Goal: Transaction & Acquisition: Purchase product/service

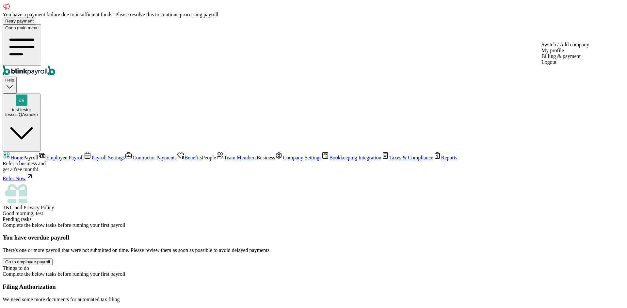
click at [38, 107] on div "test tester tesssstQAsmoke" at bounding box center [21, 112] width 33 height 10
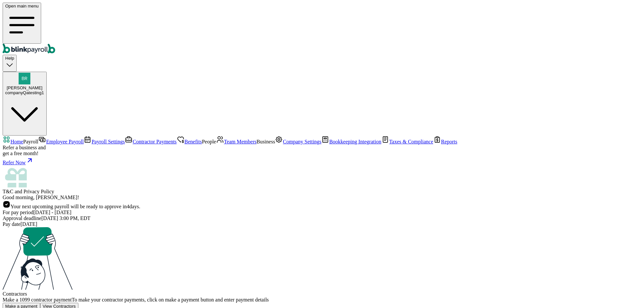
click at [224, 145] on span "Team Members" at bounding box center [240, 142] width 33 height 6
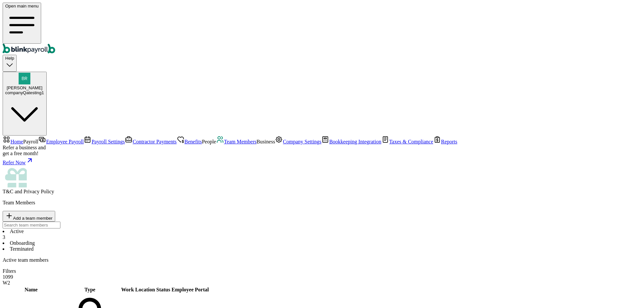
click at [53, 216] on span "Add a team member" at bounding box center [32, 218] width 39 height 5
select select "businessVendor"
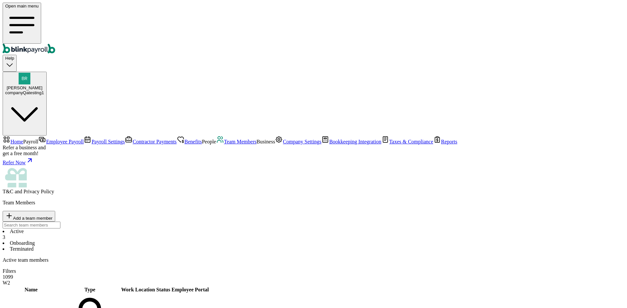
type input "retest1"
click at [55, 211] on button "Add a team member" at bounding box center [29, 216] width 53 height 11
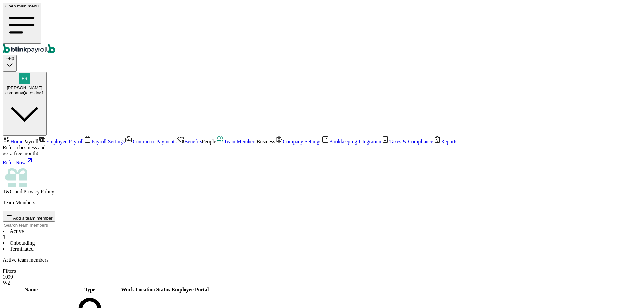
click at [53, 216] on span "Add a team member" at bounding box center [32, 218] width 39 height 5
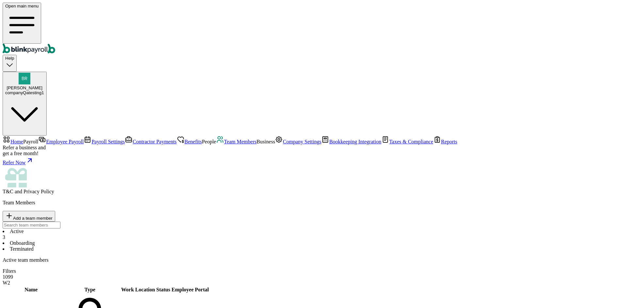
select select "businessVendor"
type input "retestOne"
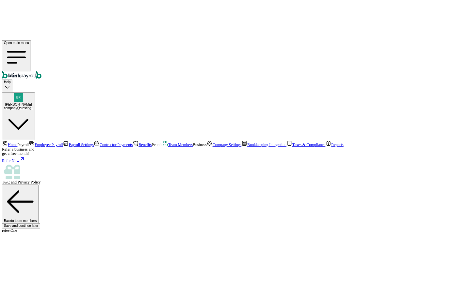
scroll to position [49, 0]
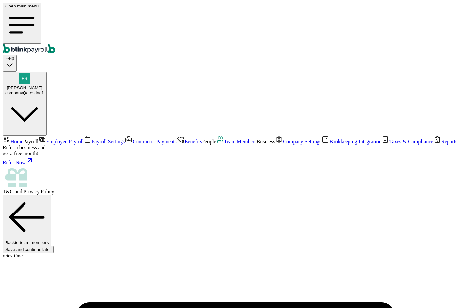
drag, startPoint x: 137, startPoint y: 162, endPoint x: 200, endPoint y: 163, distance: 63.0
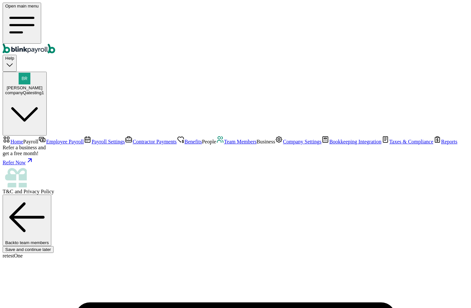
type input "jack"
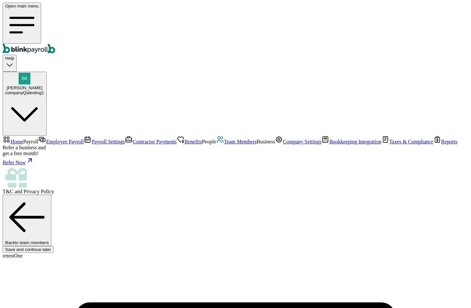
type input "birth"
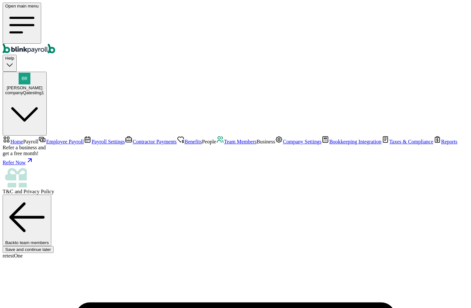
scroll to position [93, 0]
type input "branko+testjackbirth1223@blinkpayroll.com"
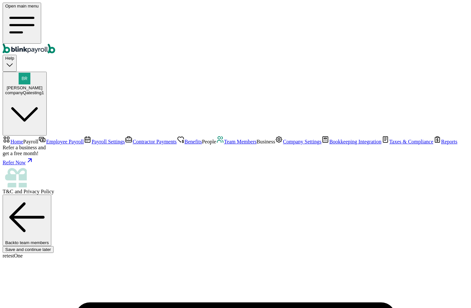
type input "[DATE]"
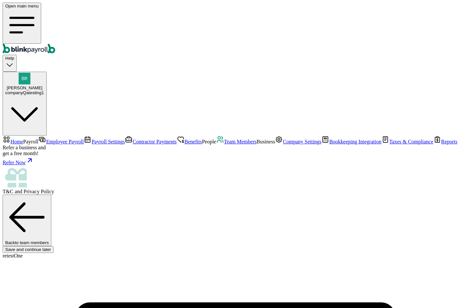
drag, startPoint x: 169, startPoint y: 186, endPoint x: 43, endPoint y: 186, distance: 126.0
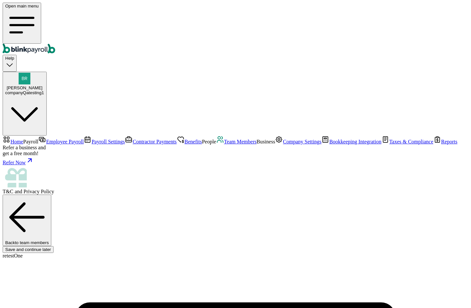
type input "08/10/1989"
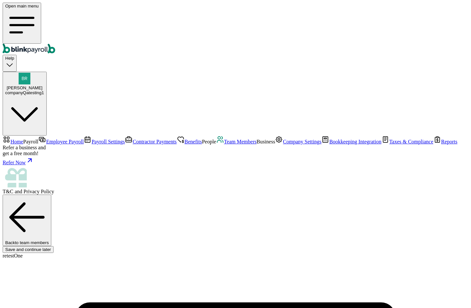
type input "[STREET_ADDRESS]"
type input "[GEOGRAPHIC_DATA]"
type input "FL"
type input "33712"
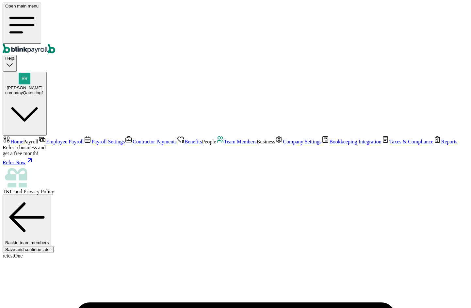
scroll to position [53, 0]
select select "[STREET_ADDRESS]"
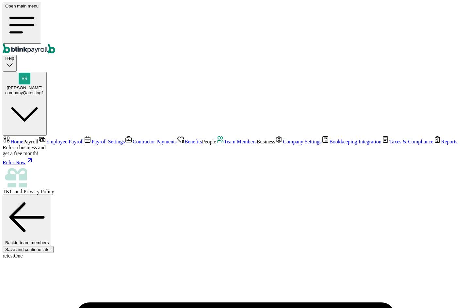
type input "20"
radio input "true"
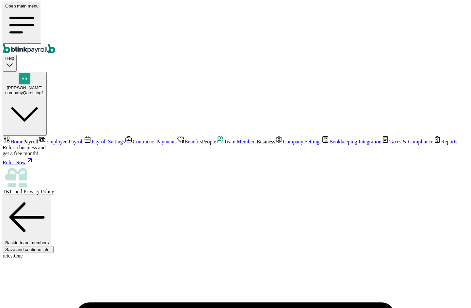
scroll to position [64, 0]
click at [224, 145] on span "Team Members" at bounding box center [240, 142] width 33 height 6
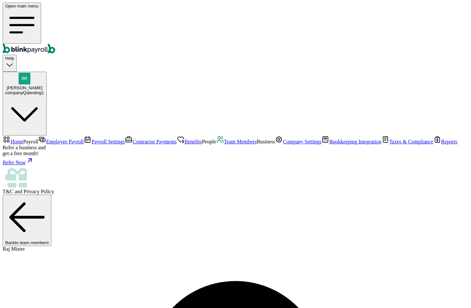
copy span "testrajmister1"
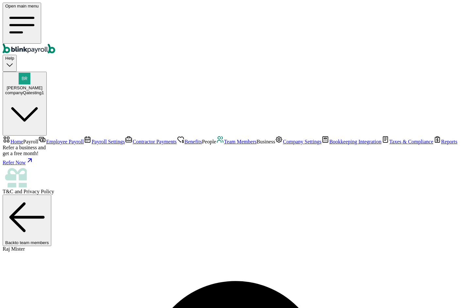
click at [224, 145] on span "Team Members" at bounding box center [240, 142] width 33 height 6
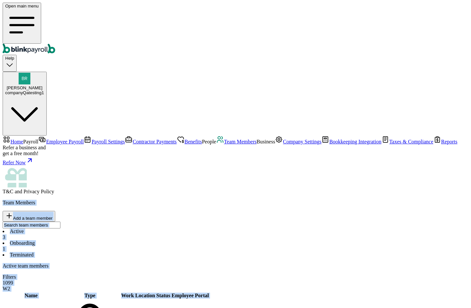
click at [166, 241] on li "Onboarding 1" at bounding box center [236, 247] width 466 height 12
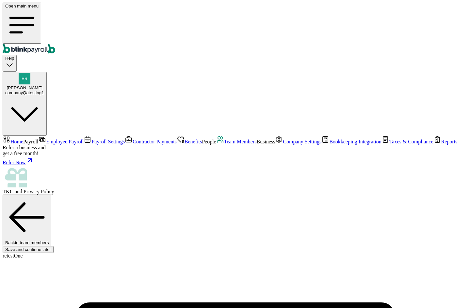
scroll to position [54, 0]
click at [224, 145] on span "Team Members" at bounding box center [240, 142] width 33 height 6
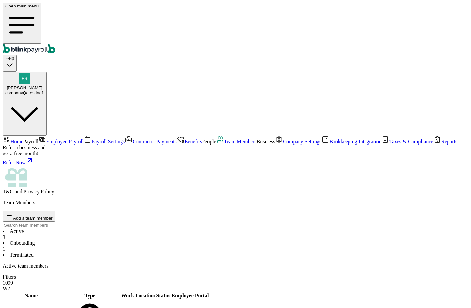
click at [47, 136] on nav "Home Payroll Employee Payroll Payroll Settings Contractor Payments Benefits Peo…" at bounding box center [236, 165] width 466 height 59
click at [125, 139] on link "Contractor Payments" at bounding box center [151, 142] width 52 height 6
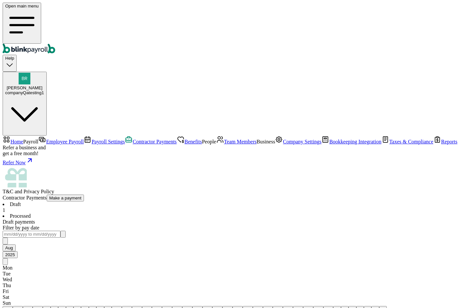
click at [224, 145] on span "Team Members" at bounding box center [240, 142] width 33 height 6
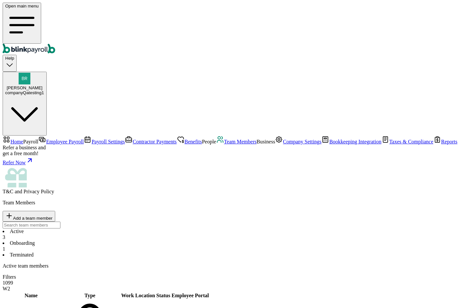
click at [156, 241] on li "Onboarding 1" at bounding box center [236, 247] width 466 height 12
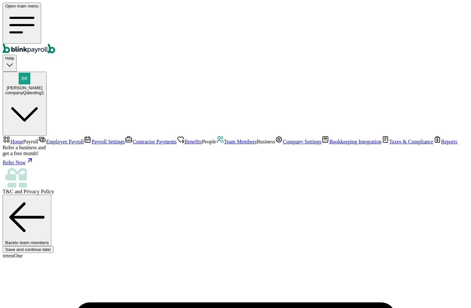
scroll to position [54, 0]
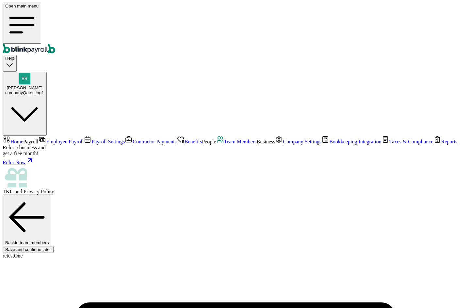
click at [125, 139] on link "Contractor Payments" at bounding box center [151, 142] width 52 height 6
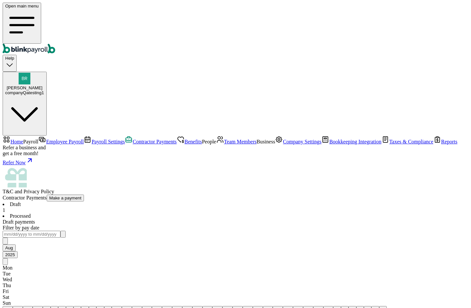
click at [224, 145] on span "Team Members" at bounding box center [240, 142] width 33 height 6
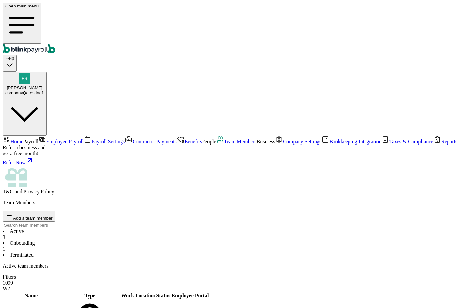
click at [158, 241] on li "Onboarding 1" at bounding box center [236, 247] width 466 height 12
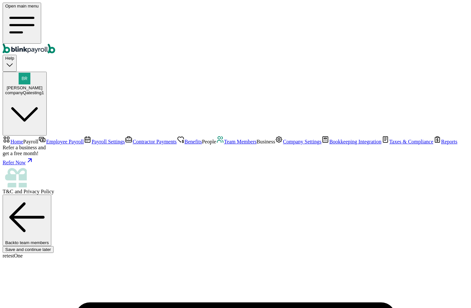
scroll to position [54, 0]
click at [224, 145] on span "Team Members" at bounding box center [240, 142] width 33 height 6
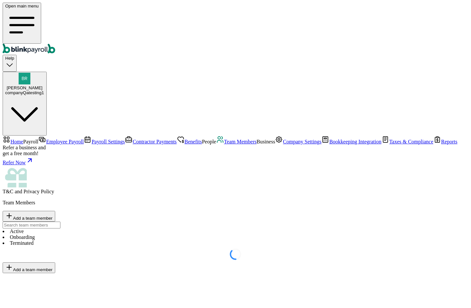
click at [133, 235] on li "Onboarding" at bounding box center [236, 238] width 466 height 6
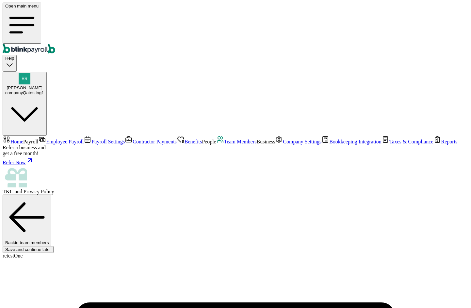
scroll to position [21, 0]
click at [216, 145] on link "Team Members" at bounding box center [236, 142] width 40 height 6
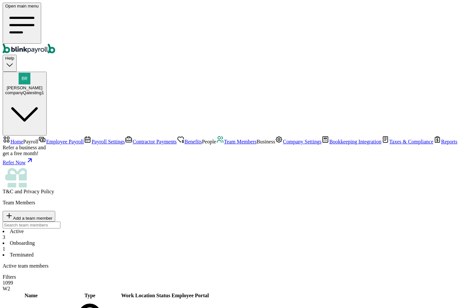
click at [55, 211] on button "Add a team member" at bounding box center [29, 216] width 53 height 11
select select "contractor"
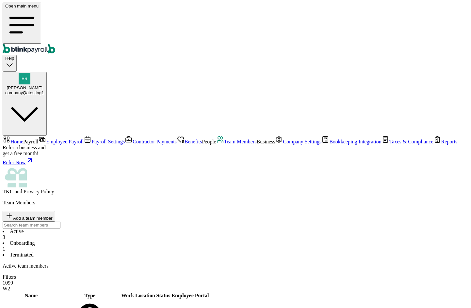
type input "jacky"
type input "contractor"
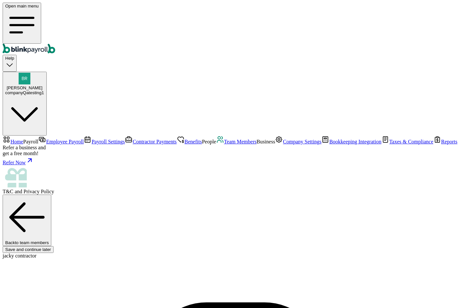
type input "jacky"
type input "contractor"
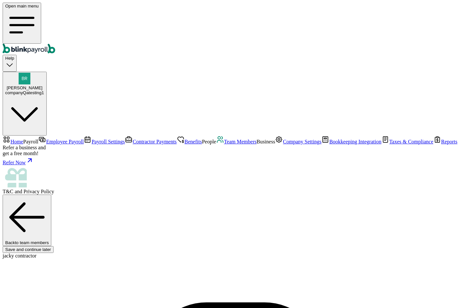
type input "08/01/1991"
type input "branko+tesjackykontra23@blinkpayroll.com"
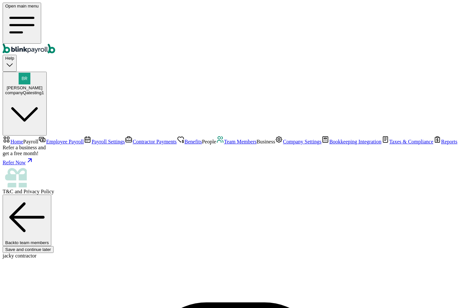
scroll to position [0, 0]
type input "32 1/2 18th St S"
type input "Saint Petersburg"
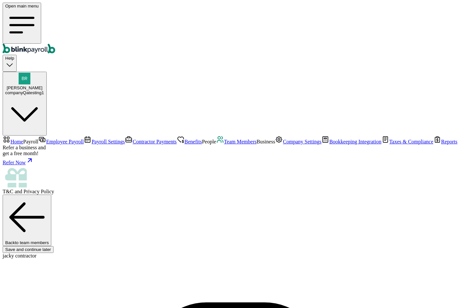
type input "FL"
type input "33712"
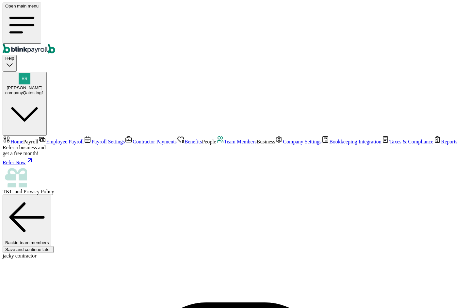
select select "32 1/2 18th St S"
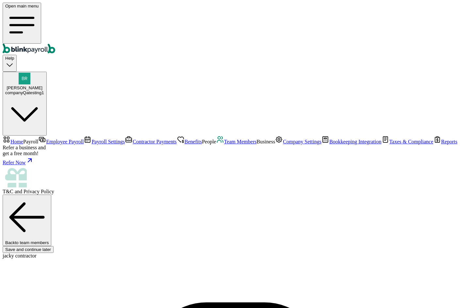
type input "08/01/2025"
type input "20"
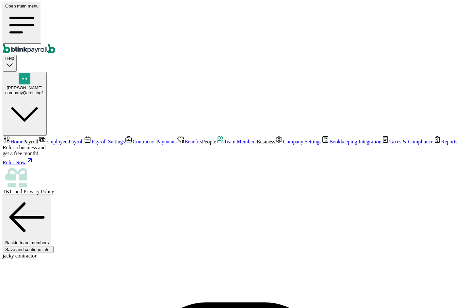
radio input "true"
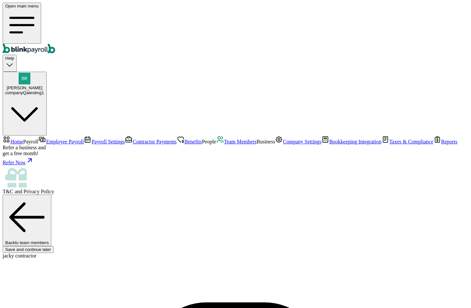
click at [44, 90] on div "companyQatesting1" at bounding box center [24, 92] width 39 height 5
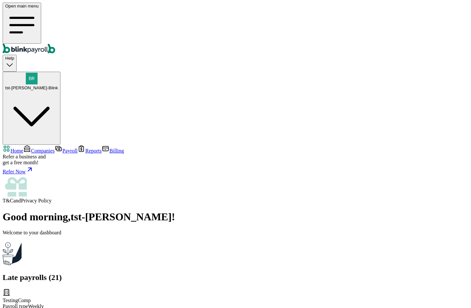
click at [35, 148] on span "Companies" at bounding box center [43, 151] width 24 height 6
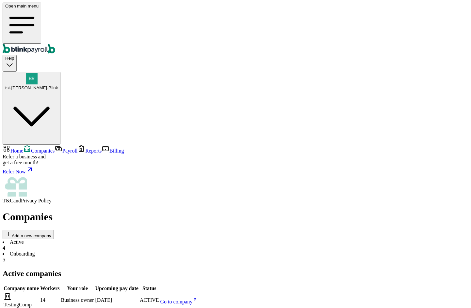
click at [23, 148] on span "Home" at bounding box center [16, 151] width 13 height 6
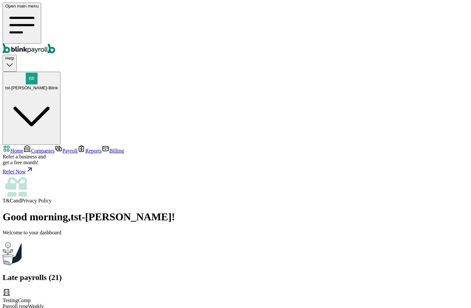
scroll to position [62, 0]
click at [31, 148] on span "Companies" at bounding box center [43, 151] width 24 height 6
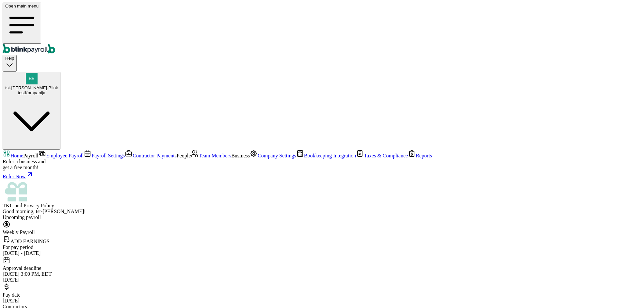
click at [198, 153] on span "Team Members" at bounding box center [214, 156] width 33 height 6
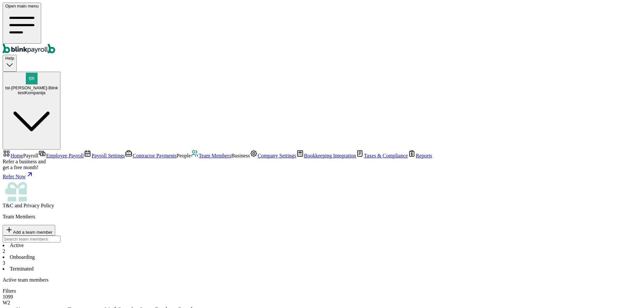
click at [160, 255] on li "Onboarding 3" at bounding box center [314, 261] width 622 height 12
type input "branko@blinkpayroll.com"
click at [5, 249] on span "2" at bounding box center [4, 252] width 3 height 6
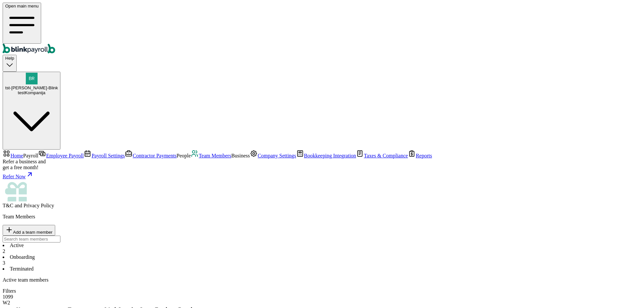
click at [258, 159] on span "Company Settings" at bounding box center [277, 156] width 39 height 6
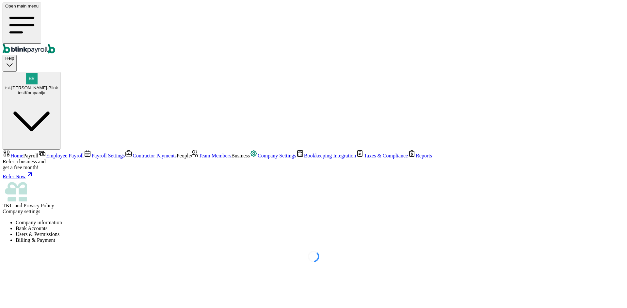
click at [185, 232] on li "Users & Permissions" at bounding box center [320, 235] width 608 height 6
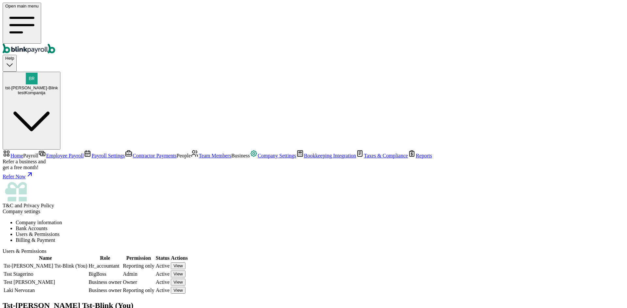
click at [185, 263] on button "View" at bounding box center [178, 266] width 15 height 7
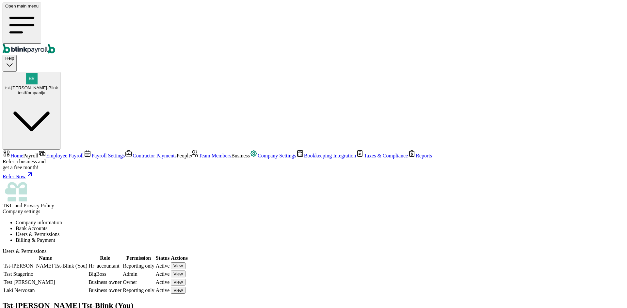
click at [185, 271] on button "View" at bounding box center [178, 274] width 15 height 7
copy span "branko+test333zzc34@blinkpayroll.com"
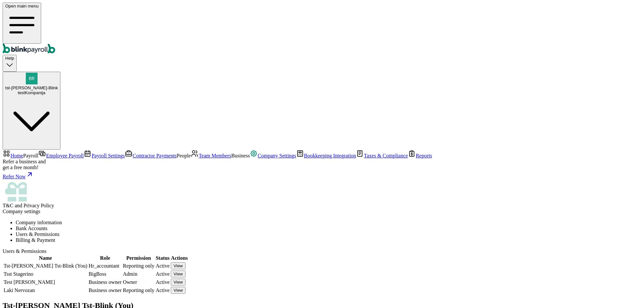
click at [58, 95] on icon "button" at bounding box center [31, 121] width 53 height 53
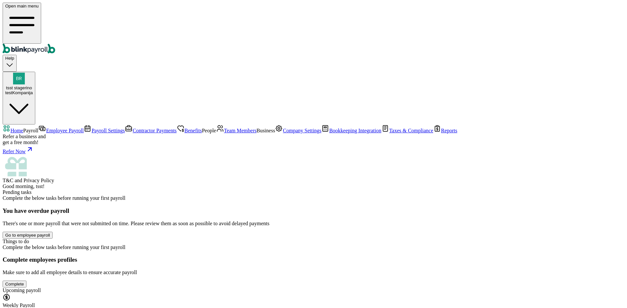
click at [224, 134] on span "Team Members" at bounding box center [240, 131] width 33 height 6
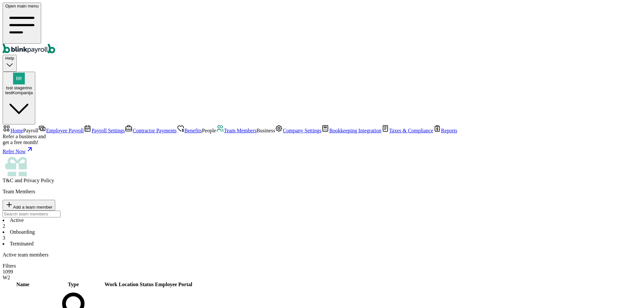
click at [148, 229] on li "Onboarding 3" at bounding box center [314, 235] width 622 height 12
click at [112, 224] on div "2" at bounding box center [314, 227] width 622 height 6
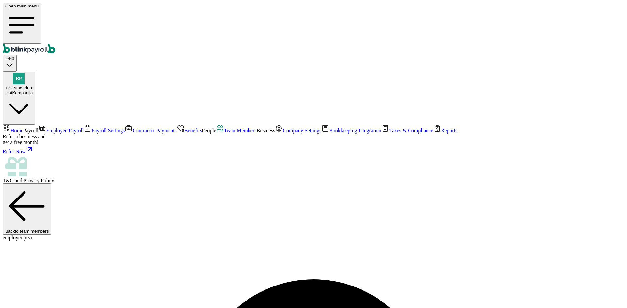
copy span "blinkpayroll"
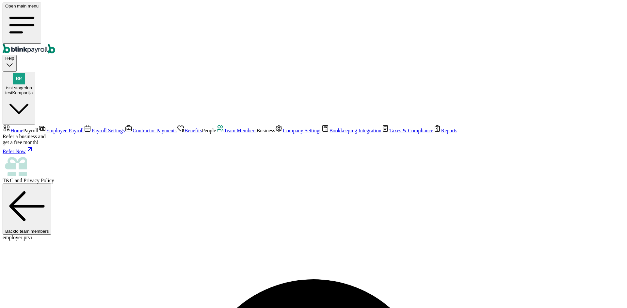
click at [224, 134] on span "Team Members" at bounding box center [240, 131] width 33 height 6
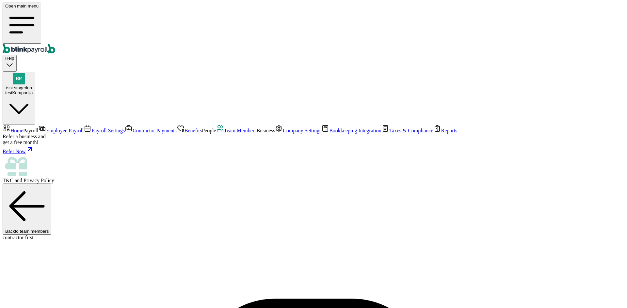
copy span "test1empcheck1"
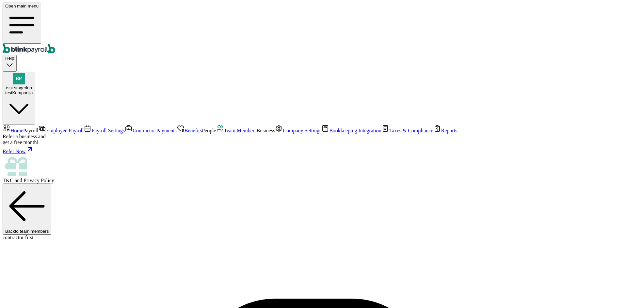
drag, startPoint x: 35, startPoint y: 152, endPoint x: 46, endPoint y: 154, distance: 11.5
click at [224, 134] on span "Team Members" at bounding box center [240, 131] width 33 height 6
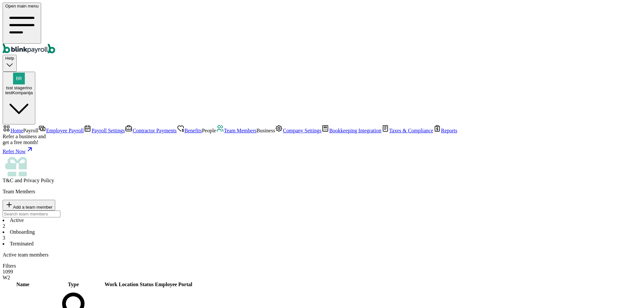
click at [157, 229] on li "Onboarding 3" at bounding box center [314, 235] width 622 height 12
click at [53, 205] on span "Add a team member" at bounding box center [32, 207] width 39 height 5
select select "businessVendor"
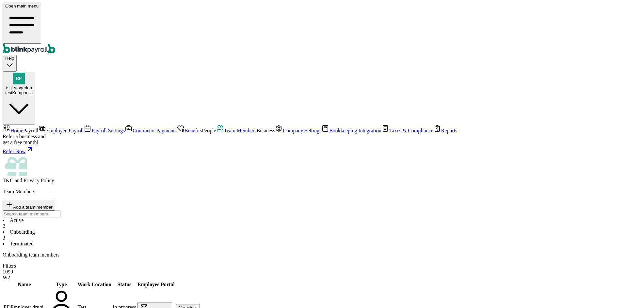
type input "biznis"
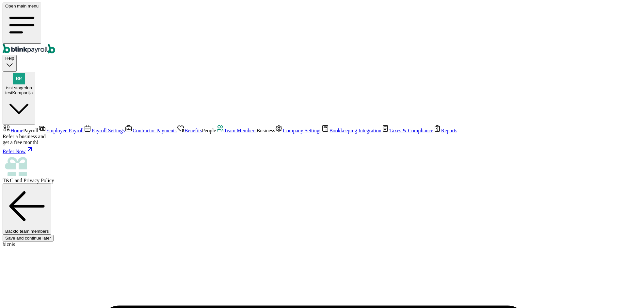
scroll to position [49, 0]
type input "test"
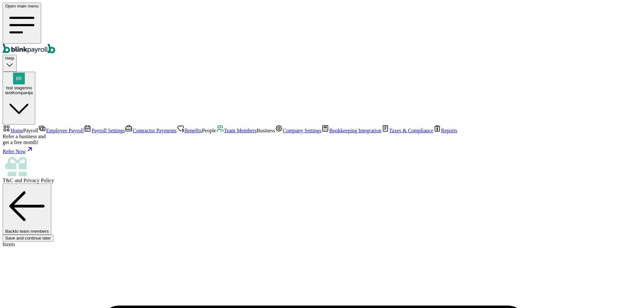
type input "tester"
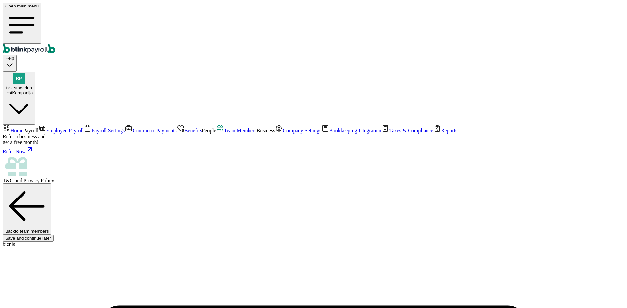
type input "08/02/1989"
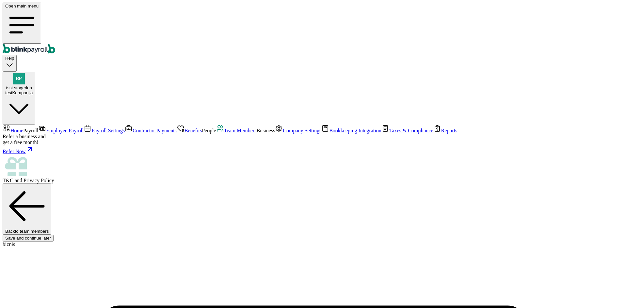
scroll to position [80, 0]
type input "branko+testbiznis11@blinkpayroll.com"
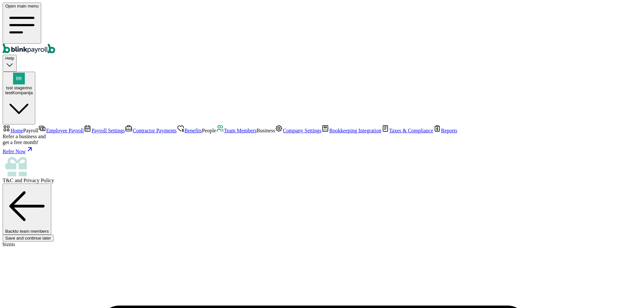
type input "08/01/2025"
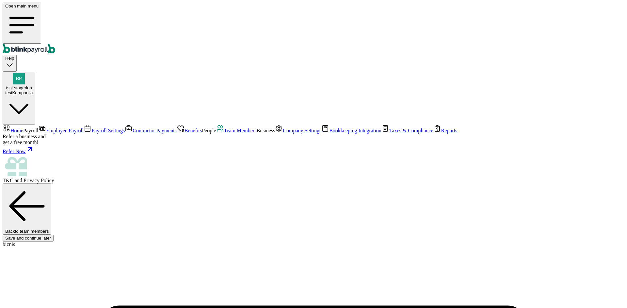
scroll to position [0, 0]
type input "32 1/2 18th St S"
type input "Saint Petersburg"
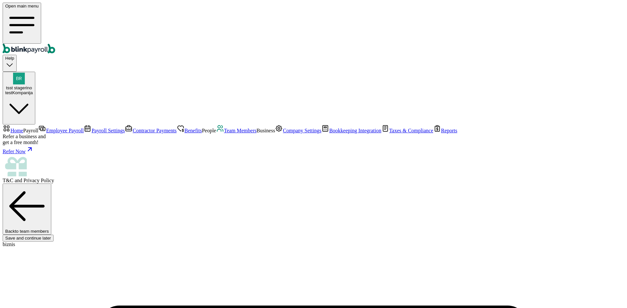
type input "FL"
type input "33712"
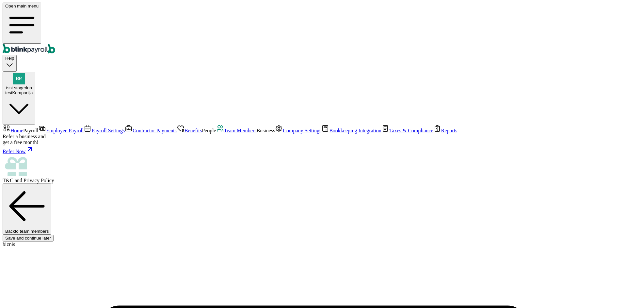
type input "20"
select select "32 1/2 18th St S"
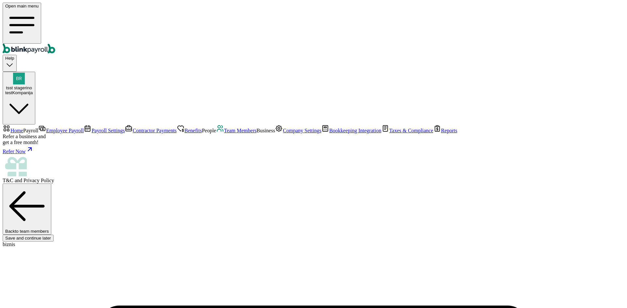
type input "08/01/2025"
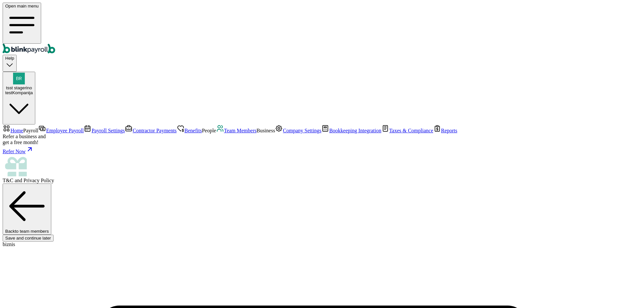
radio input "true"
click at [224, 134] on span "Team Members" at bounding box center [240, 131] width 33 height 6
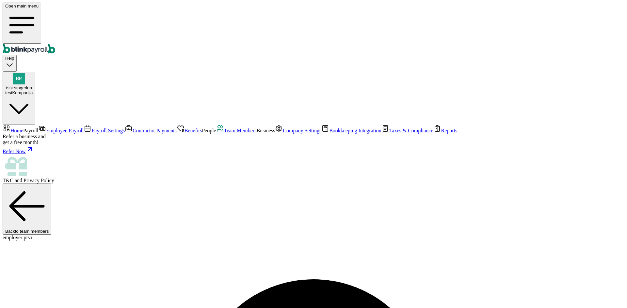
drag, startPoint x: 251, startPoint y: 176, endPoint x: 158, endPoint y: 175, distance: 92.7
copy span "branko+testempprvi1@blinkpayroll.com"
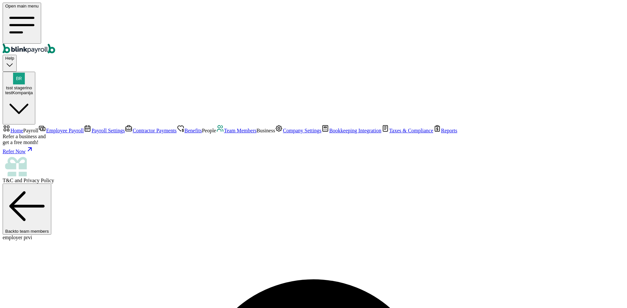
click at [224, 134] on span "Team Members" at bounding box center [240, 131] width 33 height 6
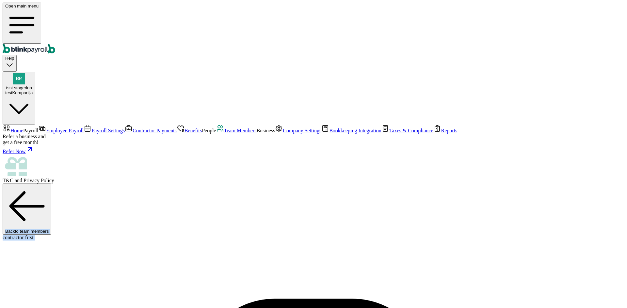
scroll to position [5, 0]
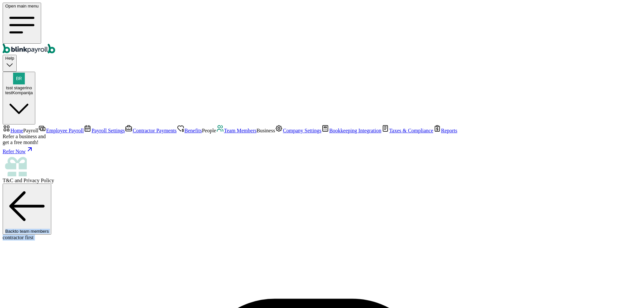
click at [216, 134] on link "Team Members" at bounding box center [236, 131] width 40 height 6
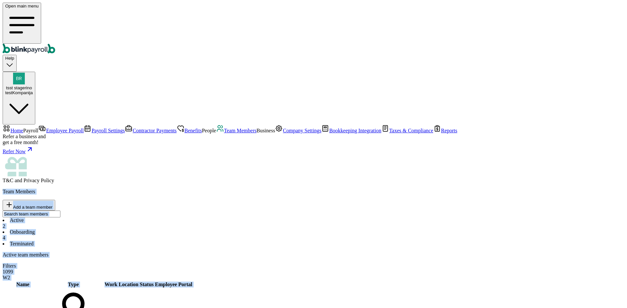
click at [154, 229] on li "Onboarding 4" at bounding box center [314, 235] width 622 height 12
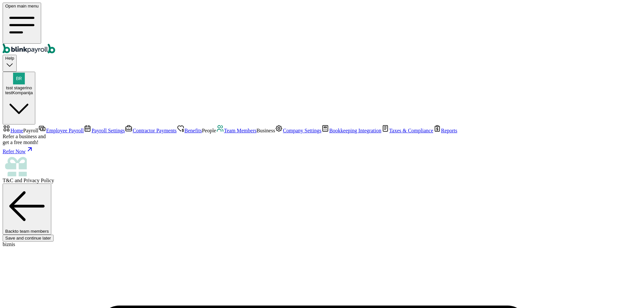
scroll to position [54, 0]
click at [33, 90] on div "testKompanija" at bounding box center [18, 92] width 27 height 5
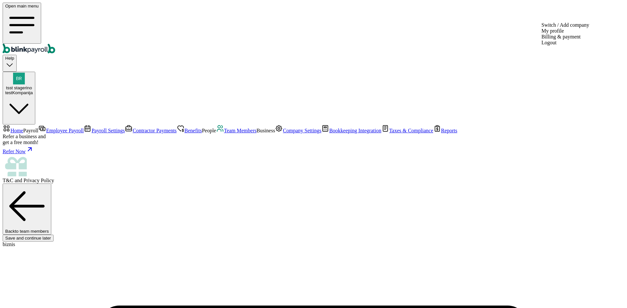
click at [33, 90] on div "testKompanija" at bounding box center [18, 92] width 27 height 5
click at [32, 86] on span "tsst stagerino" at bounding box center [19, 88] width 26 height 5
click at [33, 90] on div "testKompanija" at bounding box center [18, 92] width 27 height 5
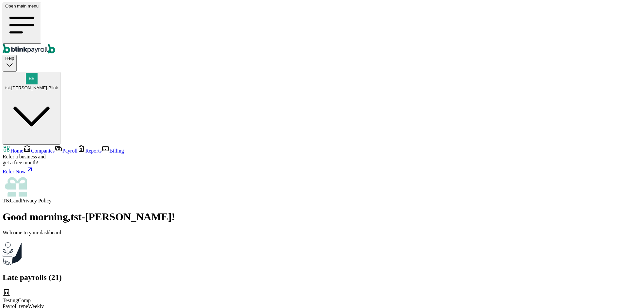
click at [44, 148] on span "Companies" at bounding box center [43, 151] width 24 height 6
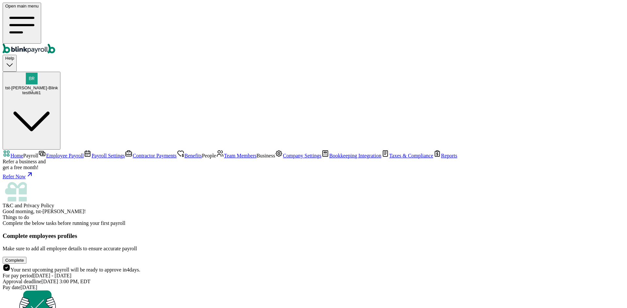
click at [224, 153] on span "Team Members" at bounding box center [240, 156] width 33 height 6
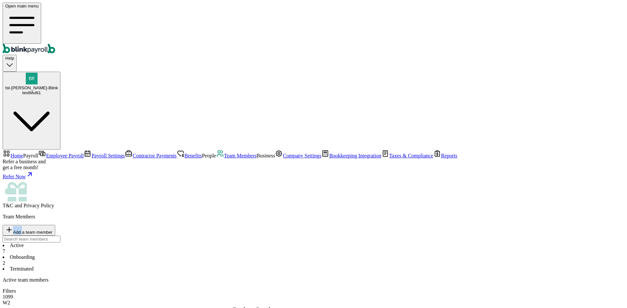
click at [327, 214] on div "Team Members Add a team member" at bounding box center [314, 228] width 622 height 29
click at [149, 255] on li "Onboarding 2" at bounding box center [314, 261] width 622 height 12
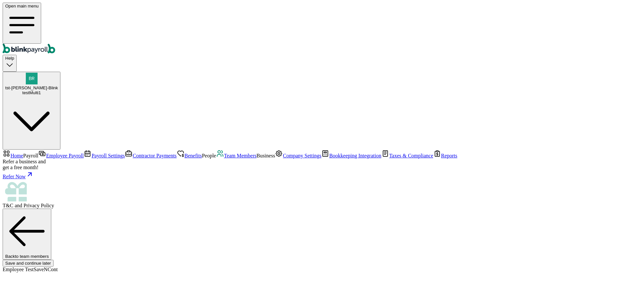
type input "Employee"
type input "TestSaveNCont"
type input "[PERSON_NAME][EMAIL_ADDRESS][DOMAIN_NAME]"
click at [224, 155] on span "Team Members" at bounding box center [240, 156] width 33 height 6
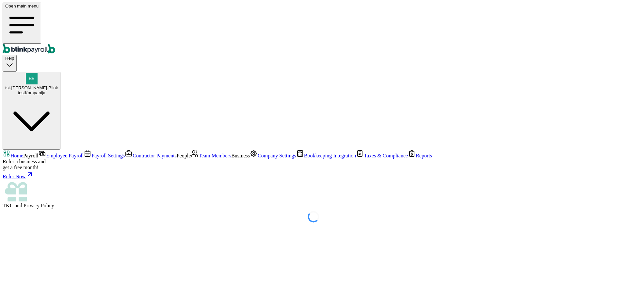
click at [198, 153] on span "Team Members" at bounding box center [214, 156] width 33 height 6
click at [224, 156] on span "Team Members" at bounding box center [240, 156] width 33 height 6
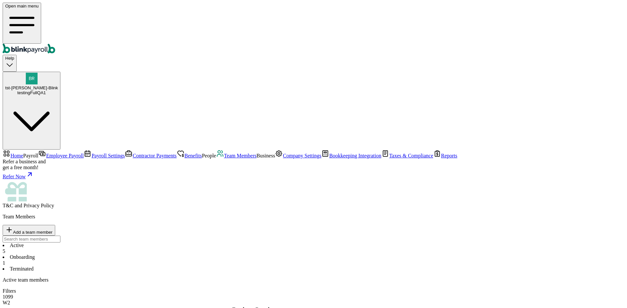
click at [149, 255] on li "Onboarding 1" at bounding box center [314, 261] width 622 height 12
click at [103, 243] on li "Active 5" at bounding box center [314, 249] width 622 height 12
click at [48, 153] on link "Employee Payroll" at bounding box center [60, 156] width 45 height 6
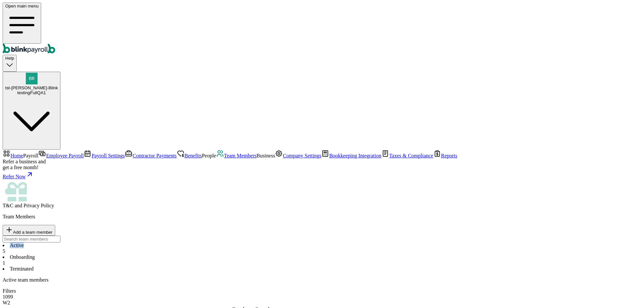
click at [48, 153] on link "Employee Payroll" at bounding box center [60, 156] width 45 height 6
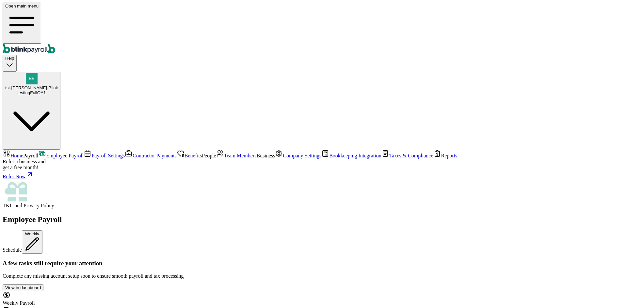
click at [224, 153] on span "Team Members" at bounding box center [240, 156] width 33 height 6
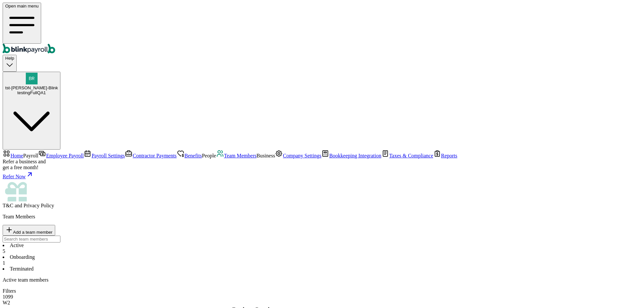
click at [58, 90] on div "testingFullQA1" at bounding box center [31, 92] width 53 height 5
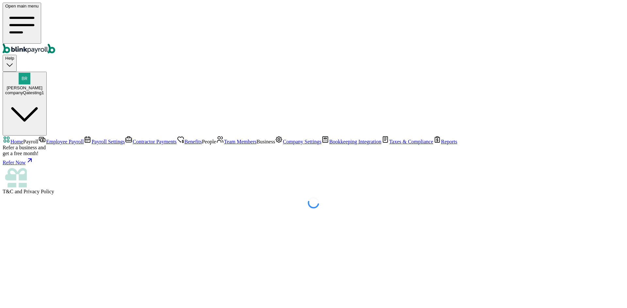
click at [224, 145] on span "Team Members" at bounding box center [240, 142] width 33 height 6
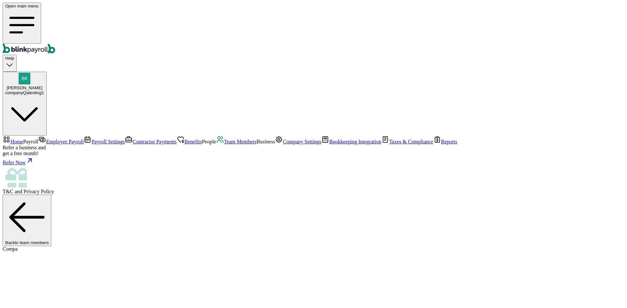
copy span "testCompa11"
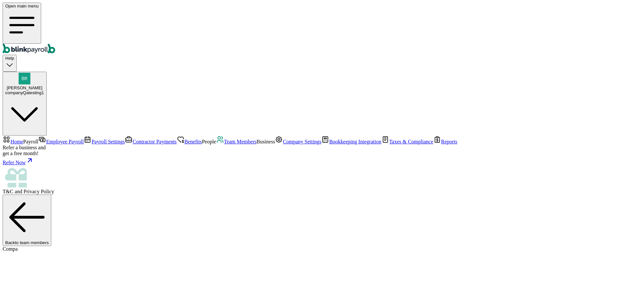
click at [46, 139] on span "Employee Payroll" at bounding box center [65, 142] width 38 height 6
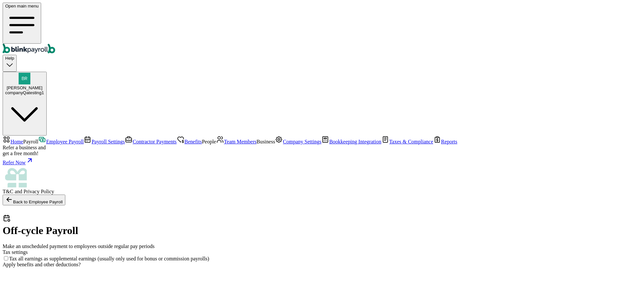
checkbox input "true"
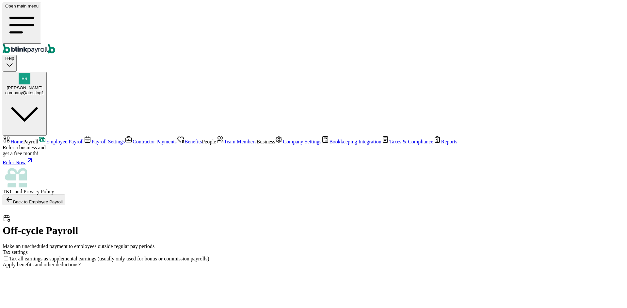
checkbox input "true"
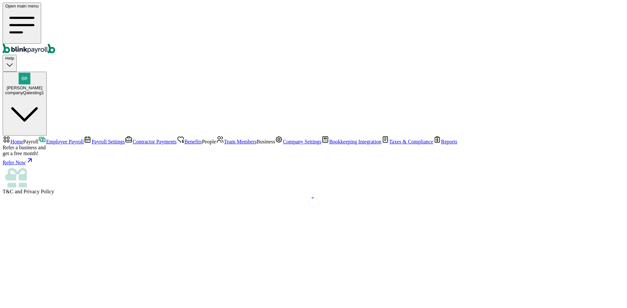
select select "direct_deposit"
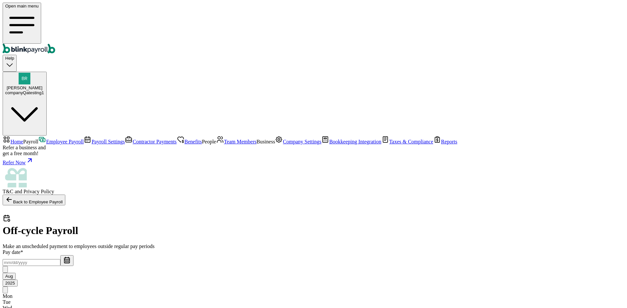
type input "50"
click at [60, 260] on input "text" at bounding box center [32, 263] width 58 height 7
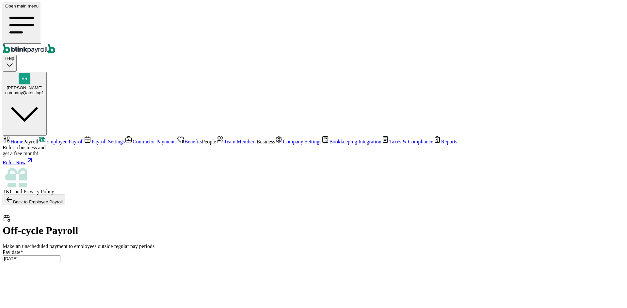
type input "[DATE] ~ [DATE]"
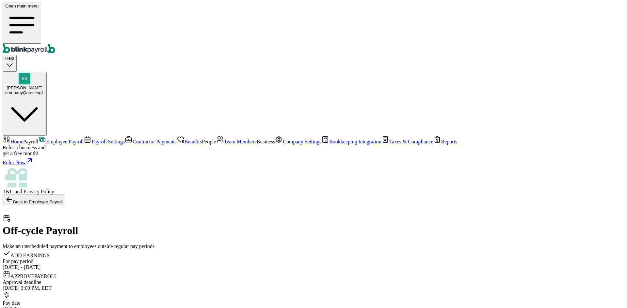
checkbox input "true"
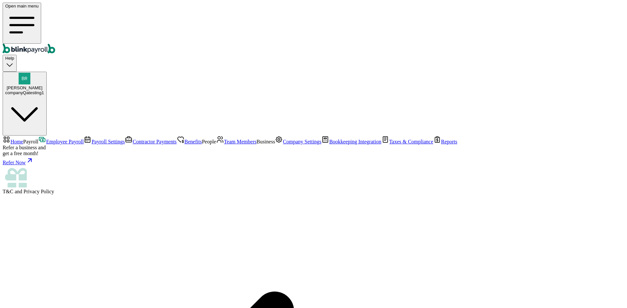
click at [224, 145] on span "Team Members" at bounding box center [240, 142] width 33 height 6
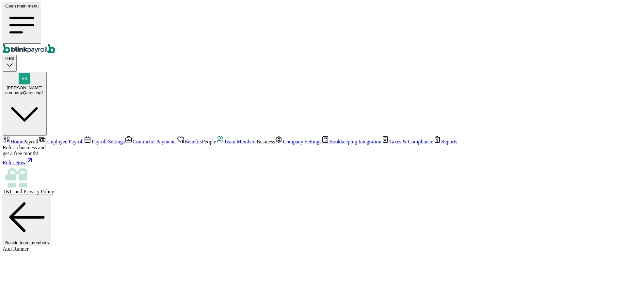
copy span "testAtulRunner1"
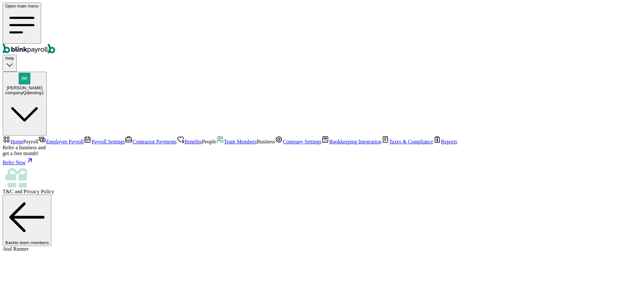
click at [224, 145] on span "Team Members" at bounding box center [240, 142] width 33 height 6
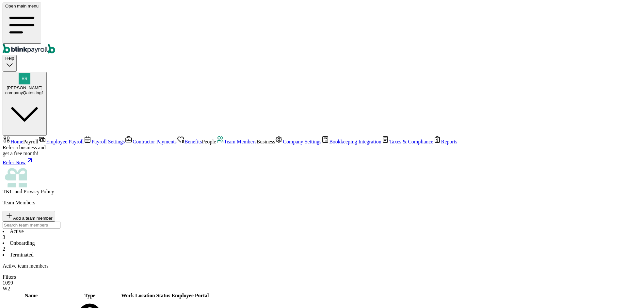
click at [46, 139] on span "Employee Payroll" at bounding box center [65, 142] width 38 height 6
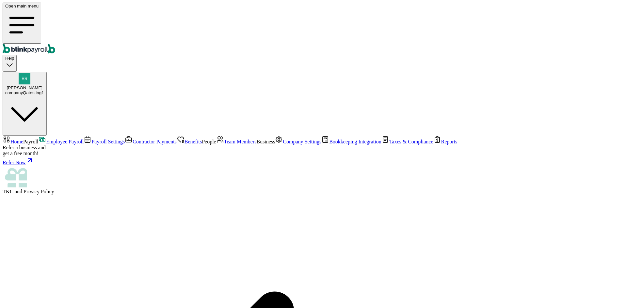
click at [216, 145] on link "Team Members" at bounding box center [236, 142] width 40 height 6
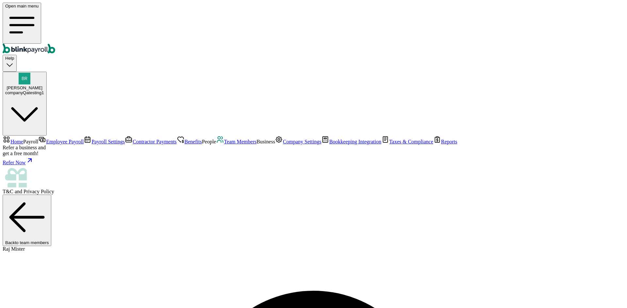
copy span "@"
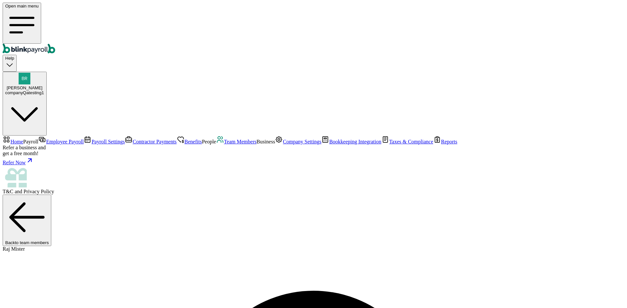
click at [224, 145] on span "Team Members" at bounding box center [240, 142] width 33 height 6
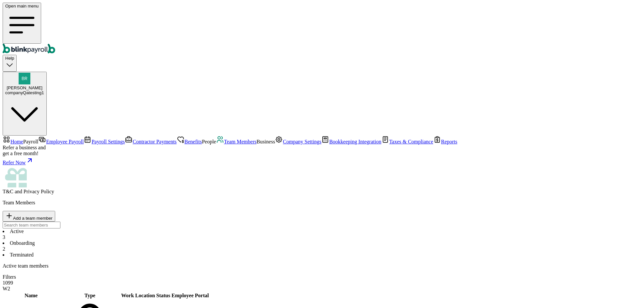
click at [150, 241] on li "Onboarding 2" at bounding box center [314, 247] width 622 height 12
click at [122, 229] on li "Active 3" at bounding box center [314, 235] width 622 height 12
click at [174, 241] on li "Onboarding 2" at bounding box center [314, 247] width 622 height 12
drag, startPoint x: 180, startPoint y: 79, endPoint x: 193, endPoint y: 85, distance: 14.2
click at [181, 252] on li "Terminated" at bounding box center [314, 255] width 622 height 6
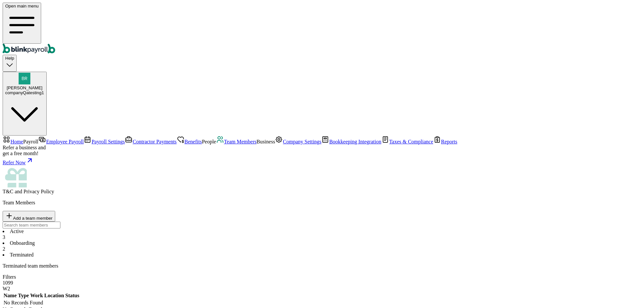
click at [193, 252] on li "Terminated" at bounding box center [314, 255] width 622 height 6
click at [329, 145] on span "Bookkeeping Integration" at bounding box center [355, 142] width 52 height 6
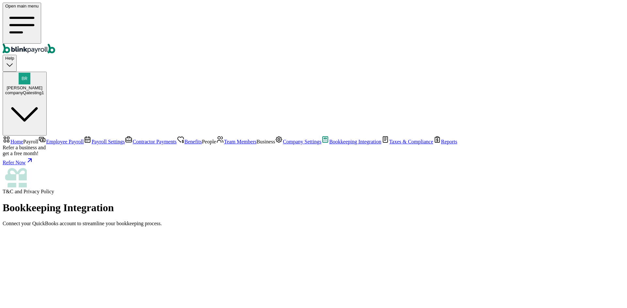
click at [91, 139] on span "Payroll Settings" at bounding box center [107, 142] width 33 height 6
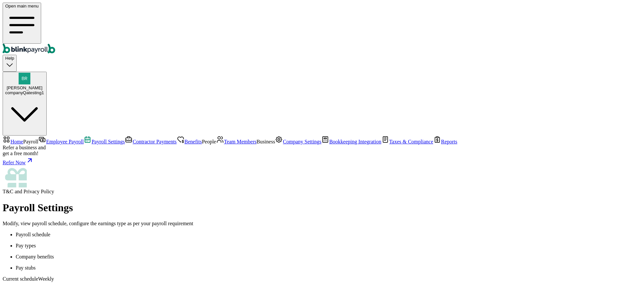
click at [125, 139] on link "Contractor Payments" at bounding box center [151, 142] width 52 height 6
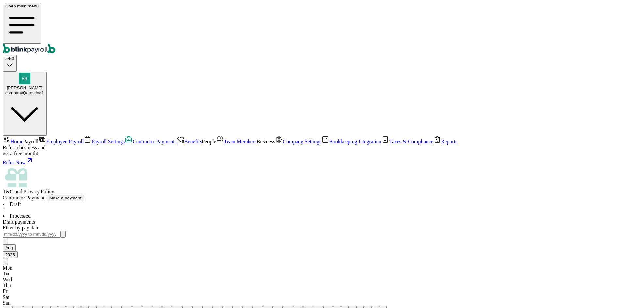
click at [224, 145] on span "Team Members" at bounding box center [240, 142] width 33 height 6
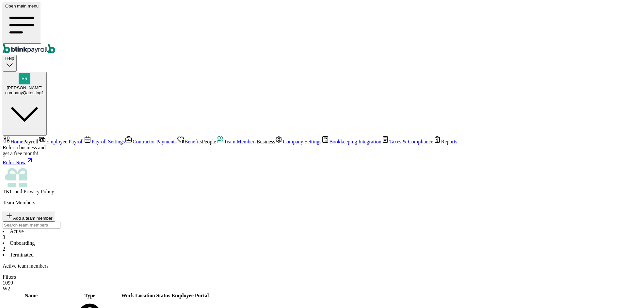
click at [46, 139] on span "Employee Payroll" at bounding box center [65, 142] width 38 height 6
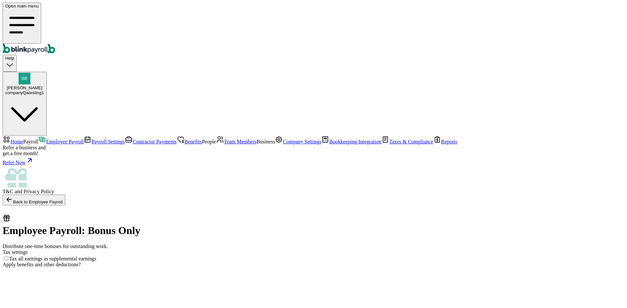
checkbox input "true"
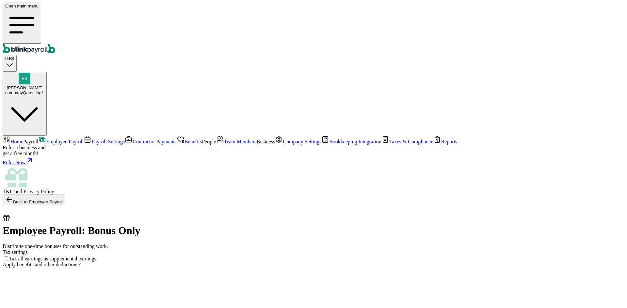
checkbox input "true"
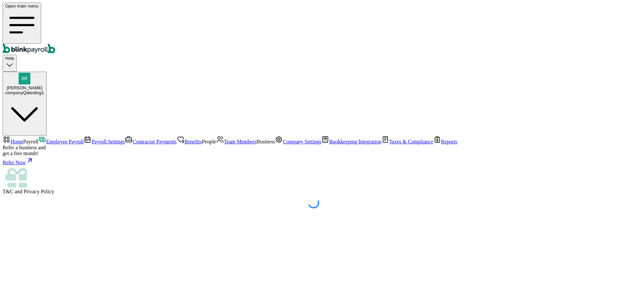
select select "direct_deposit"
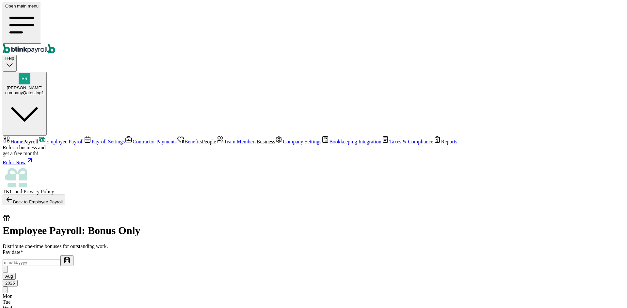
click at [60, 260] on input "text" at bounding box center [32, 263] width 58 height 7
select select "direct_deposit"
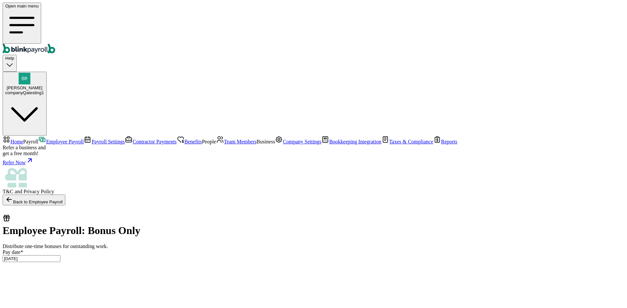
type input "[DATE] ~ [DATE]"
type input "500"
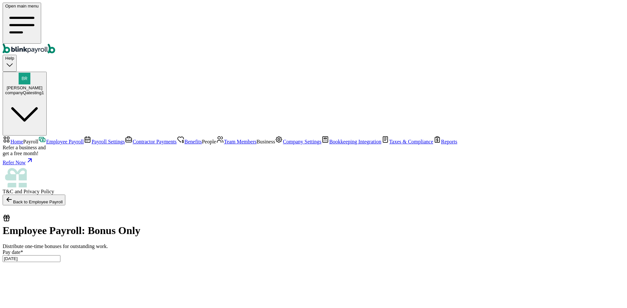
select select "direct_deposit"
checkbox input "true"
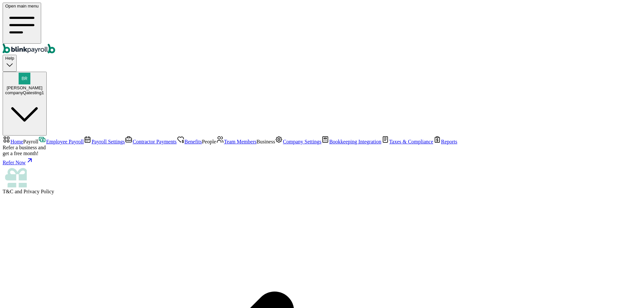
click at [49, 139] on span "Employee Payroll" at bounding box center [65, 142] width 38 height 6
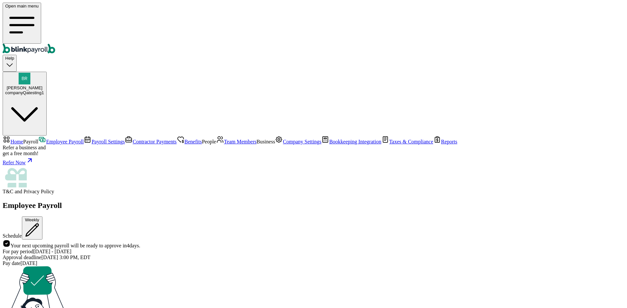
scroll to position [4, 0]
click at [84, 139] on link "Payroll Settings" at bounding box center [104, 142] width 41 height 6
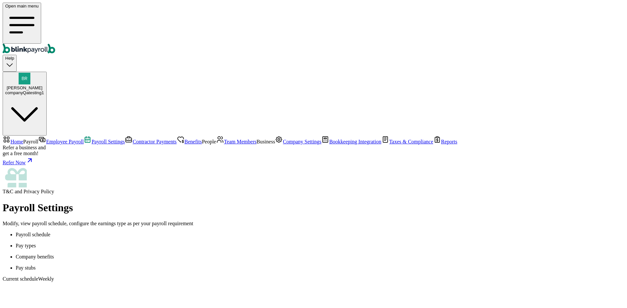
scroll to position [55, 0]
click at [275, 145] on link "Company Settings" at bounding box center [298, 142] width 46 height 6
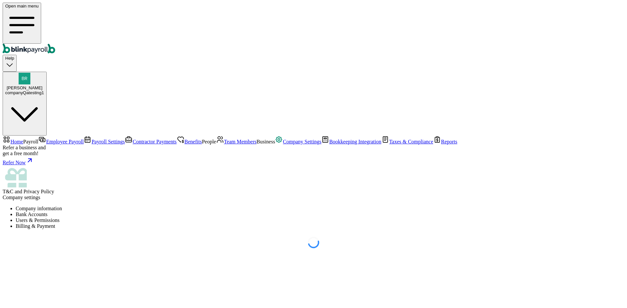
click at [219, 218] on li "Users & Permissions" at bounding box center [320, 221] width 608 height 6
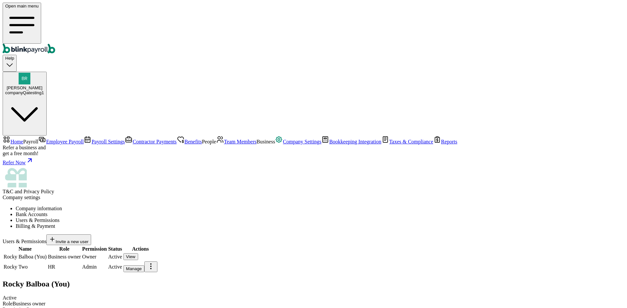
click at [23, 139] on span "Home" at bounding box center [16, 142] width 13 height 6
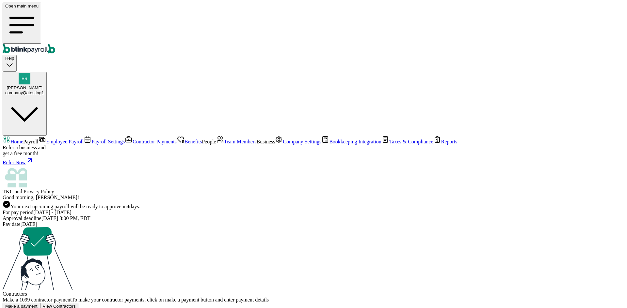
click at [49, 139] on span "Employee Payroll" at bounding box center [65, 142] width 38 height 6
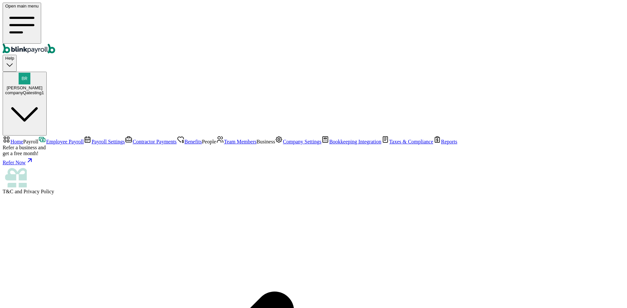
click at [91, 139] on span "Payroll Settings" at bounding box center [107, 142] width 33 height 6
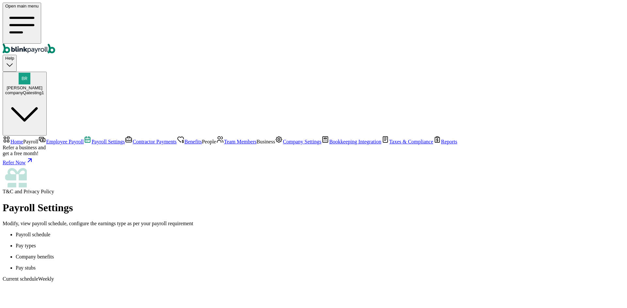
scroll to position [44, 0]
click at [49, 139] on span "Employee Payroll" at bounding box center [65, 142] width 38 height 6
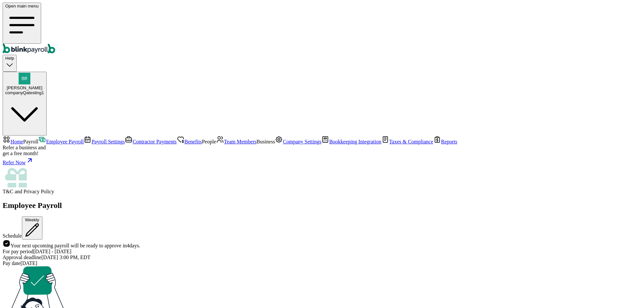
click at [224, 145] on span "Team Members" at bounding box center [240, 142] width 33 height 6
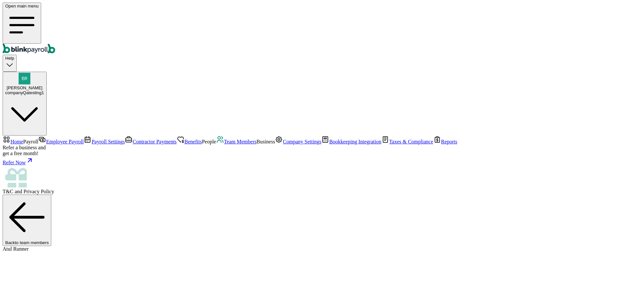
copy span "testAtulRunner1"
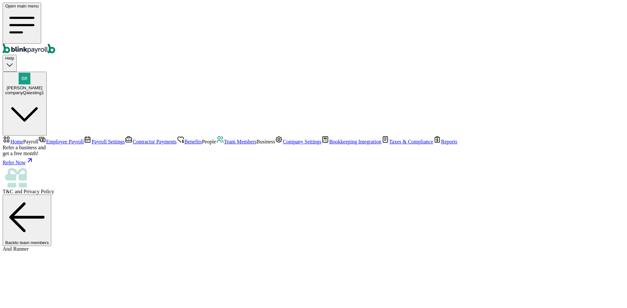
click at [133, 139] on span "Contractor Payments" at bounding box center [155, 142] width 44 height 6
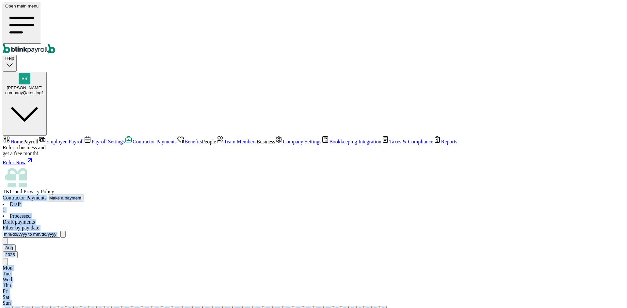
click at [388, 195] on main "Contractor Payments Make a payment Draft 1 Processed Draft payments Filter by p…" at bounding box center [314, 313] width 622 height 236
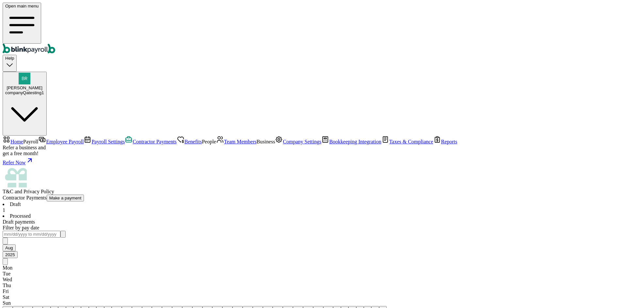
click at [84, 195] on button "Make a payment" at bounding box center [66, 198] width 38 height 7
select select "direct_deposit"
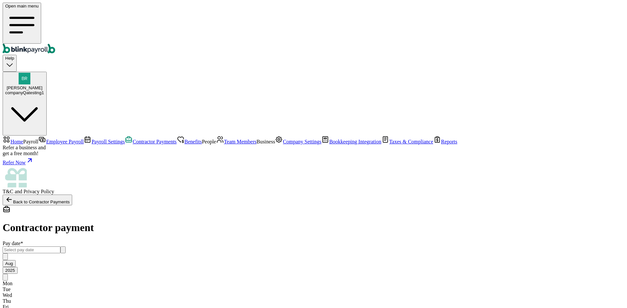
scroll to position [50, 0]
type input "50.00"
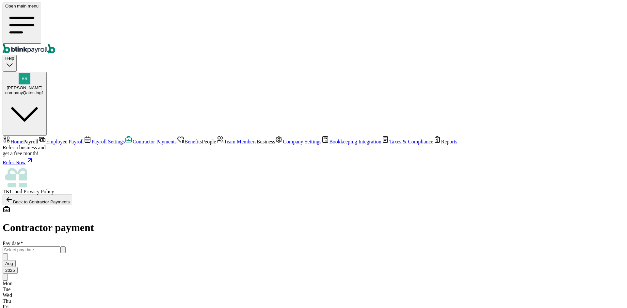
type input "50.00"
type input "540.00"
click at [60, 247] on input "text" at bounding box center [32, 250] width 58 height 7
type input "500.00"
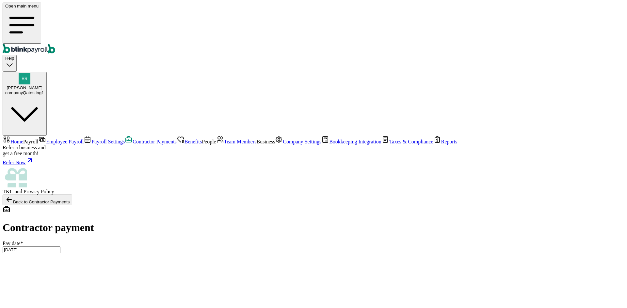
type input "[DATE] ~ [DATE]"
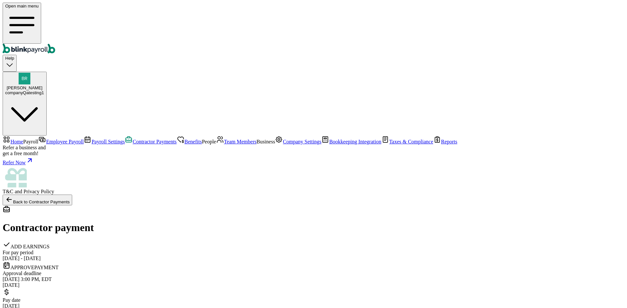
checkbox input "true"
drag, startPoint x: 512, startPoint y: 2, endPoint x: 327, endPoint y: 54, distance: 192.1
click at [327, 206] on div "Contractor payment" at bounding box center [314, 220] width 622 height 28
click at [38, 139] on span "Payroll" at bounding box center [30, 142] width 15 height 6
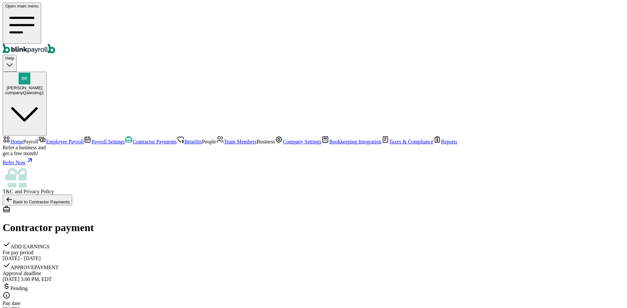
click at [84, 139] on link "Payroll Settings" at bounding box center [104, 142] width 41 height 6
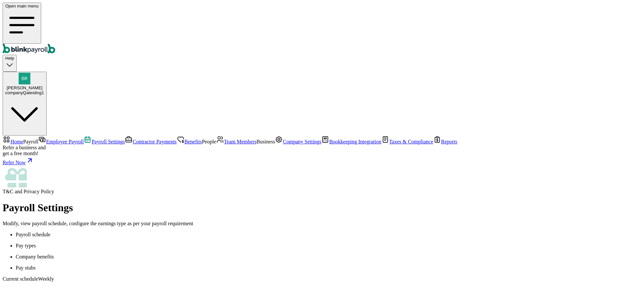
scroll to position [55, 0]
click at [84, 139] on link "Payroll Settings" at bounding box center [104, 142] width 41 height 6
click at [133, 139] on span "Contractor Payments" at bounding box center [155, 142] width 44 height 6
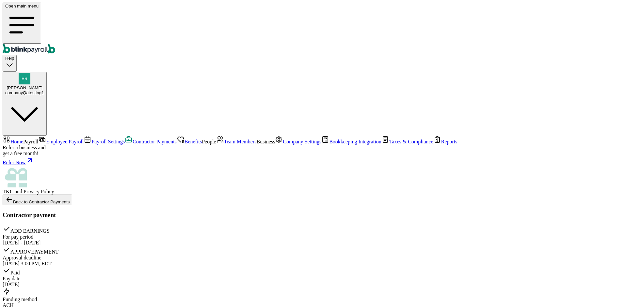
scroll to position [65, 0]
drag, startPoint x: 39, startPoint y: 153, endPoint x: 43, endPoint y: 102, distance: 51.7
click at [224, 145] on span "Team Members" at bounding box center [240, 142] width 33 height 6
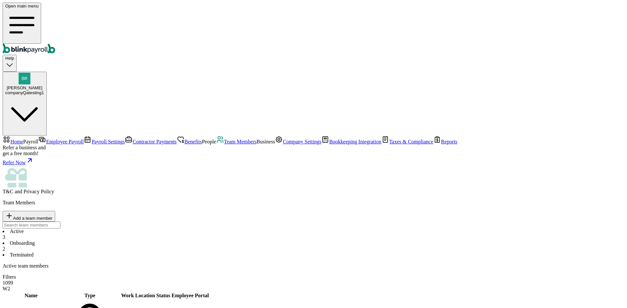
click at [44, 136] on nav "Home Payroll Employee Payroll Payroll Settings Contractor Payments Benefits Peo…" at bounding box center [314, 165] width 622 height 59
click at [133, 139] on span "Contractor Payments" at bounding box center [155, 142] width 44 height 6
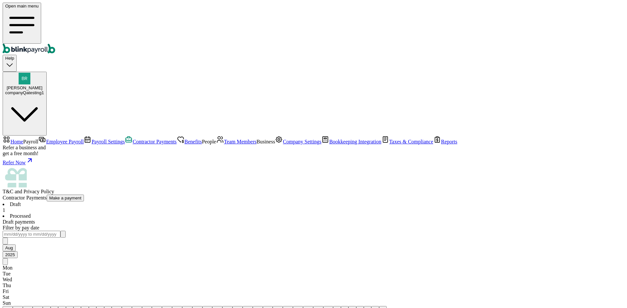
click at [47, 195] on span "Contractor Payments" at bounding box center [25, 198] width 44 height 6
click at [138, 202] on div "Draft 1 Processed Draft payments Filter by pay date [DATE] Mon Tue Wed Thu Fri …" at bounding box center [314, 313] width 622 height 222
click at [138, 213] on li "Processed" at bounding box center [314, 216] width 622 height 6
click at [46, 139] on span "Employee Payroll" at bounding box center [65, 142] width 38 height 6
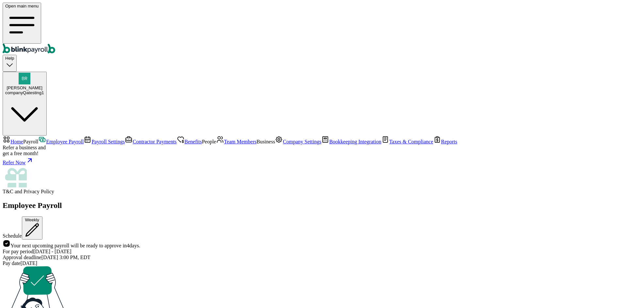
click at [133, 139] on span "Contractor Payments" at bounding box center [155, 142] width 44 height 6
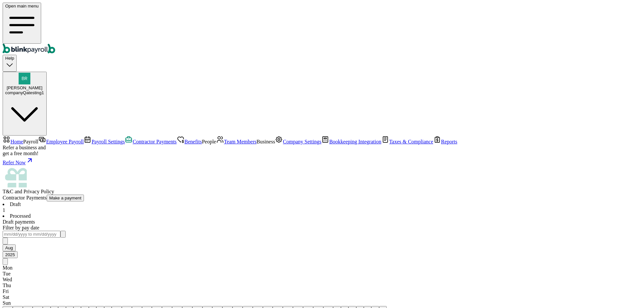
click at [46, 139] on span "Employee Payroll" at bounding box center [65, 142] width 38 height 6
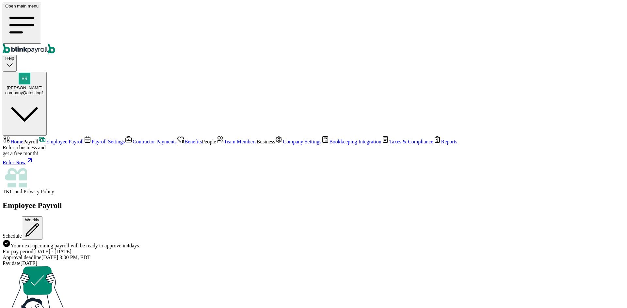
click at [177, 139] on link "Benefits" at bounding box center [189, 142] width 25 height 6
